Goal: Obtain resource: Obtain resource

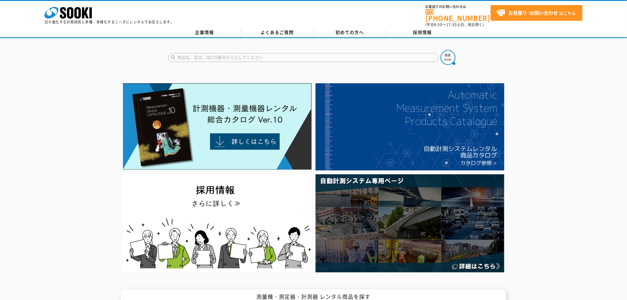
click at [260, 53] on input "text" at bounding box center [303, 57] width 270 height 9
type input "２"
type input "3380"
click at [441, 50] on button at bounding box center [448, 57] width 15 height 15
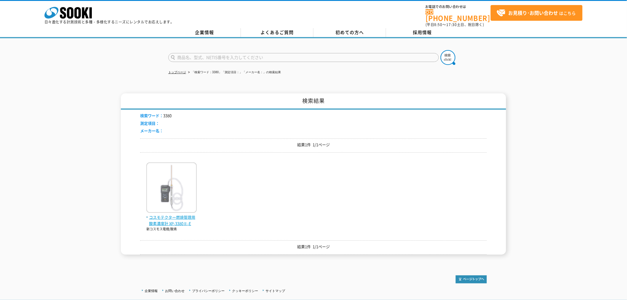
click at [177, 218] on span "コスモテクター燃焼管理用酸素濃度計 XP-3380Ⅱ-E" at bounding box center [171, 220] width 50 height 12
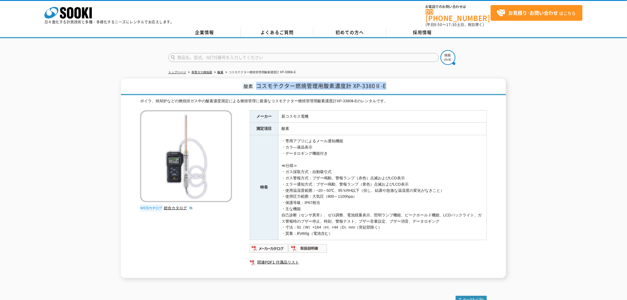
drag, startPoint x: 256, startPoint y: 81, endPoint x: 398, endPoint y: 83, distance: 142.5
click at [398, 83] on h1 "酸素 コスモテクター燃焼管理用酸素濃度計 XP-3380Ⅱ-E" at bounding box center [313, 87] width 385 height 17
copy span "コスモテクター燃焼管理用酸素濃度計 XP-3380Ⅱ-E"
click at [170, 206] on link "総合カタログ" at bounding box center [178, 208] width 29 height 4
